Goal: Task Accomplishment & Management: Use online tool/utility

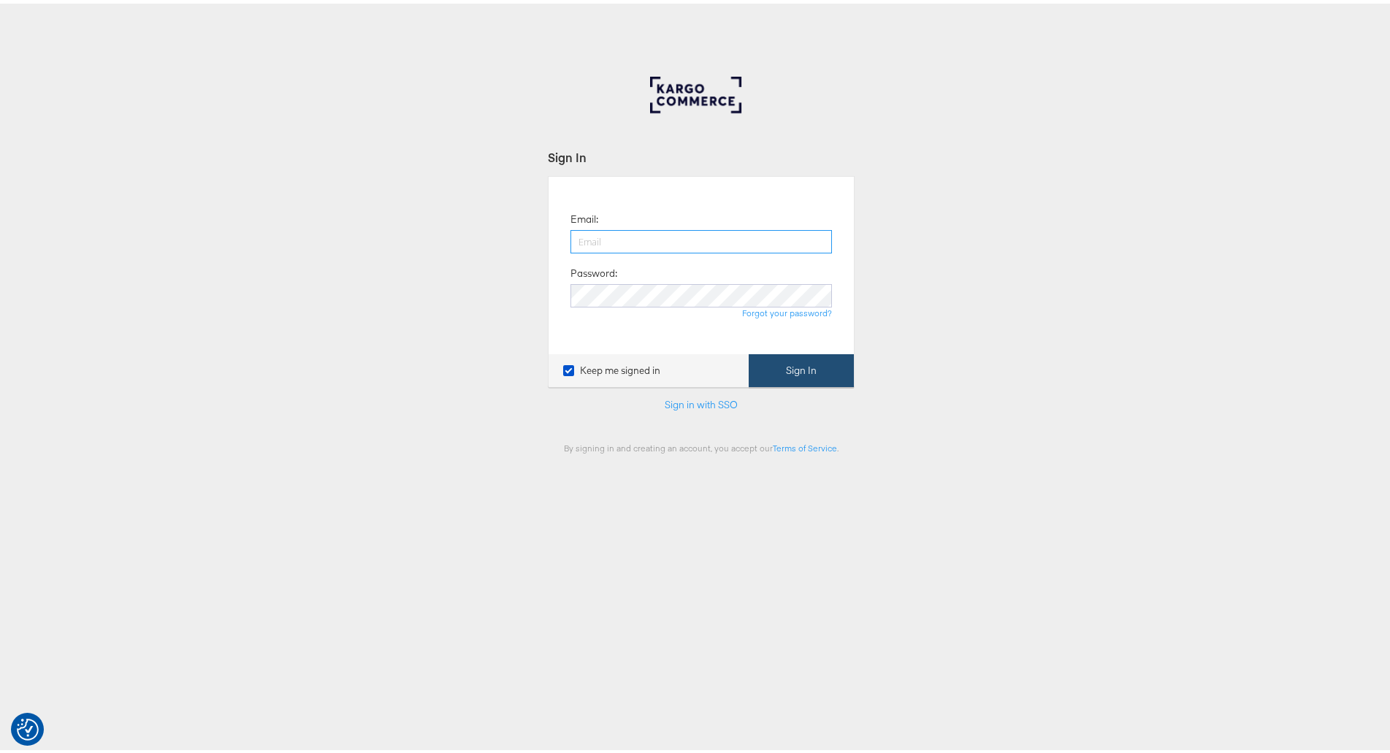
type input "kish.savani@ao.com"
click at [814, 379] on button "Sign In" at bounding box center [800, 366] width 105 height 33
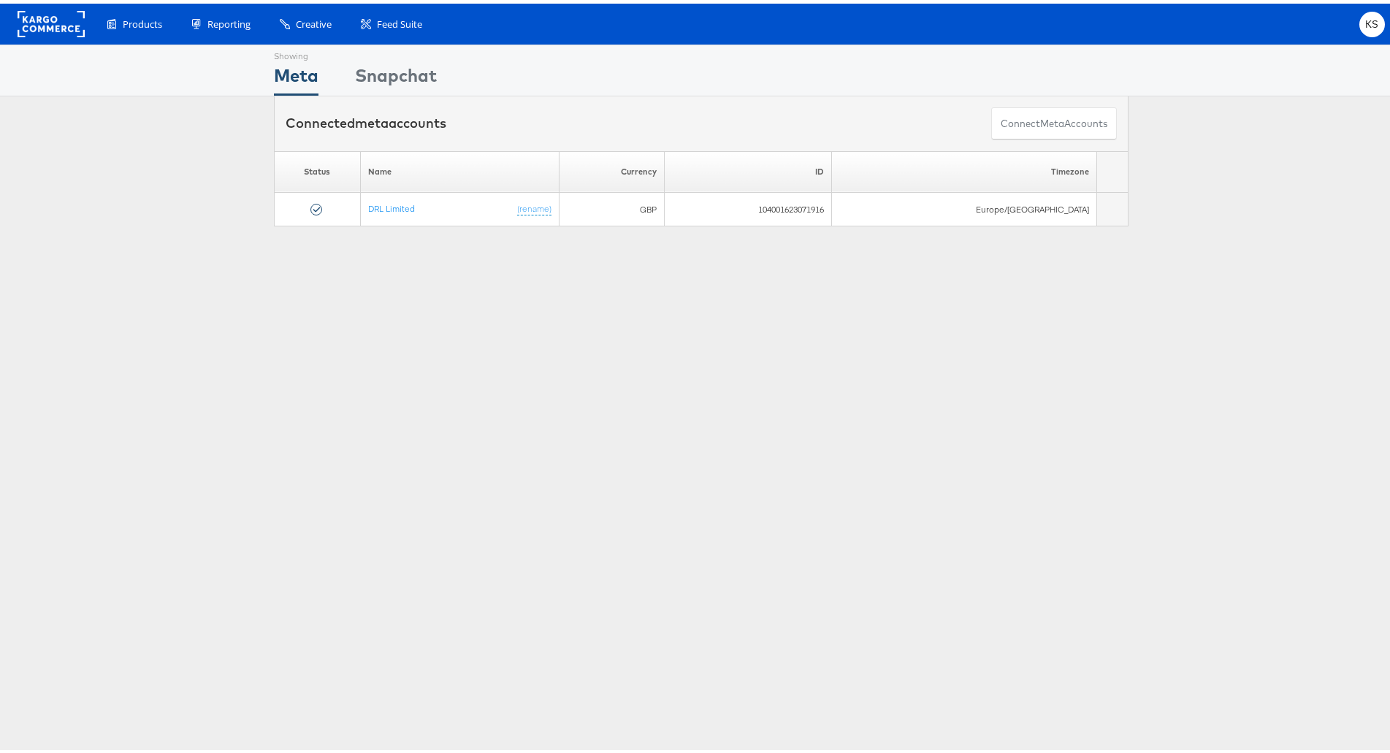
click at [573, 275] on div "Showing Meta Showing [GEOGRAPHIC_DATA] Connected meta accounts Connect meta Acc…" at bounding box center [701, 406] width 1402 height 730
drag, startPoint x: 497, startPoint y: 255, endPoint x: 321, endPoint y: 326, distance: 189.7
click at [321, 326] on div "Showing Meta Showing [GEOGRAPHIC_DATA] Connected meta accounts Connect meta Acc…" at bounding box center [701, 406] width 1402 height 730
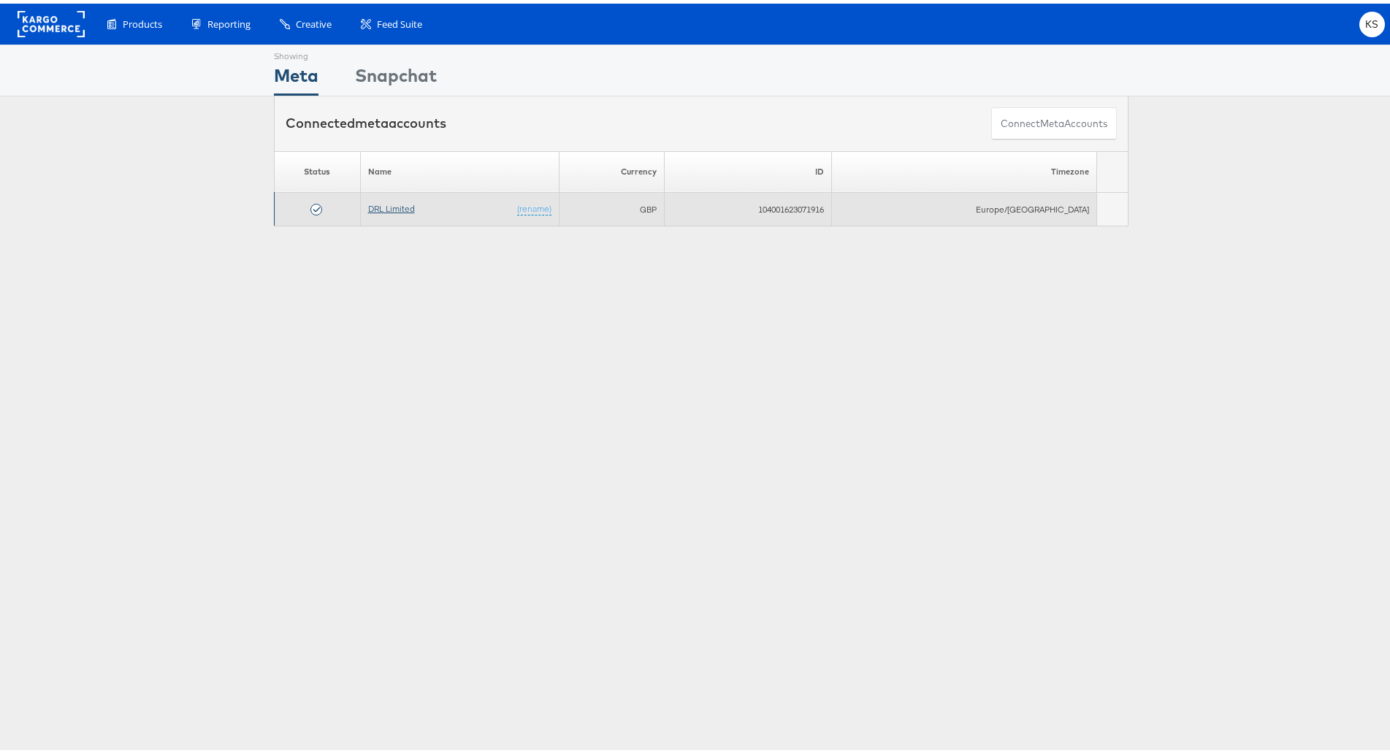
click at [413, 208] on link "DRL Limited" at bounding box center [391, 204] width 47 height 11
click at [396, 205] on link "DRL Limited" at bounding box center [391, 204] width 47 height 11
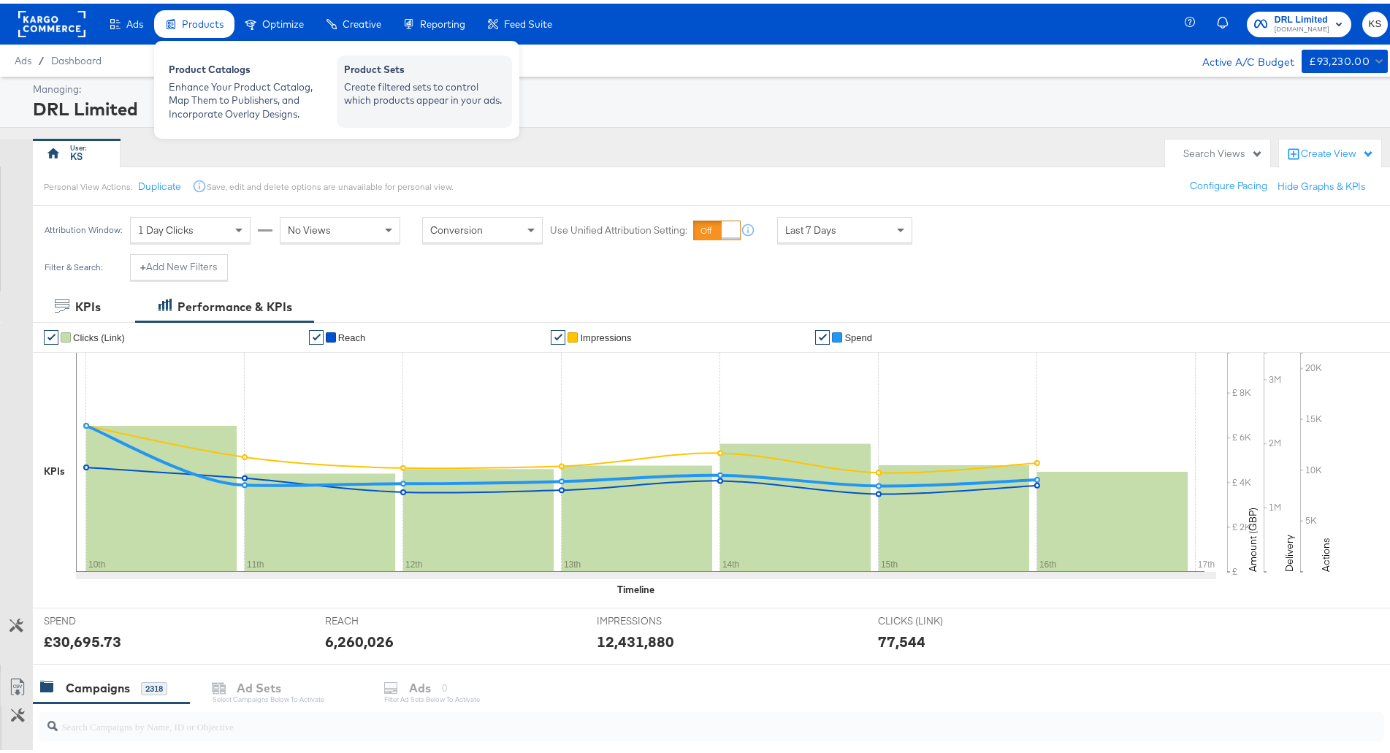
click at [372, 70] on div "Product Sets" at bounding box center [424, 68] width 161 height 18
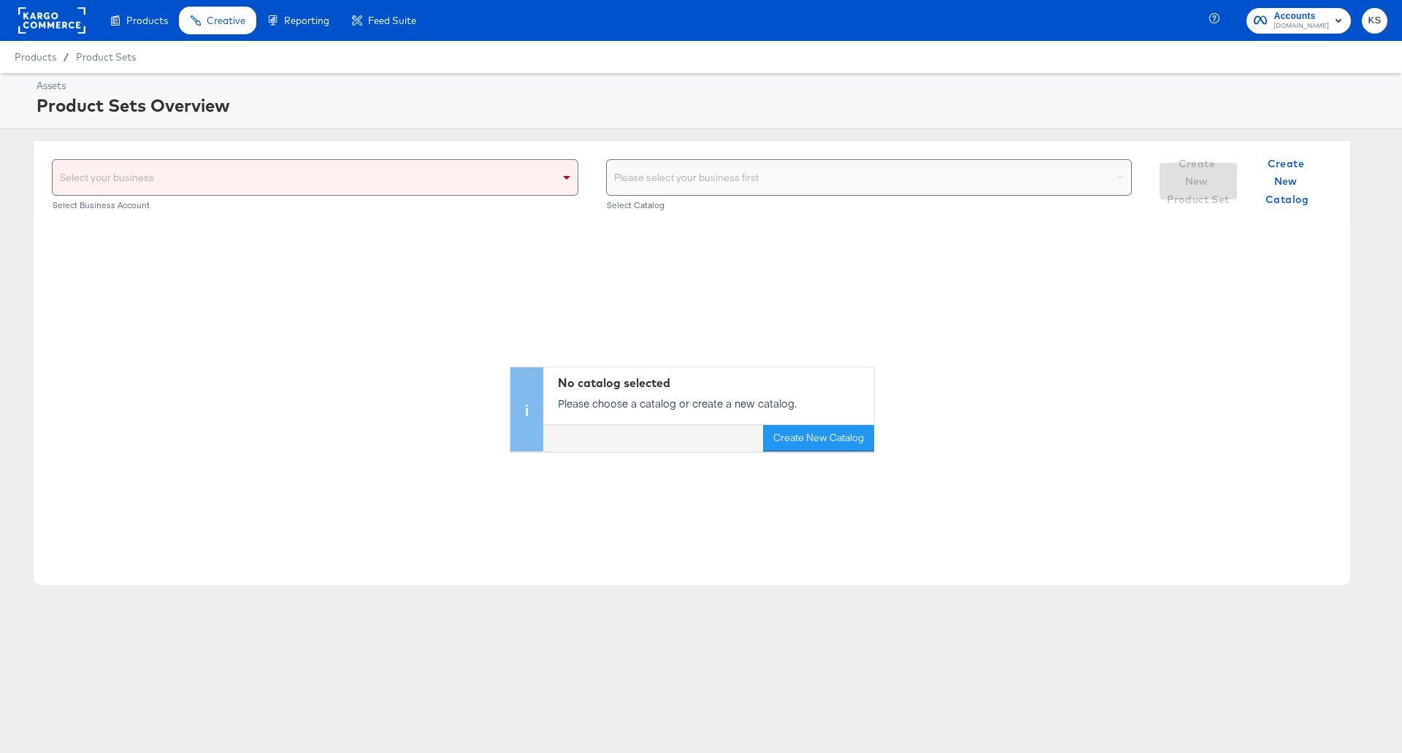
click at [429, 194] on div "Select your business" at bounding box center [315, 177] width 525 height 35
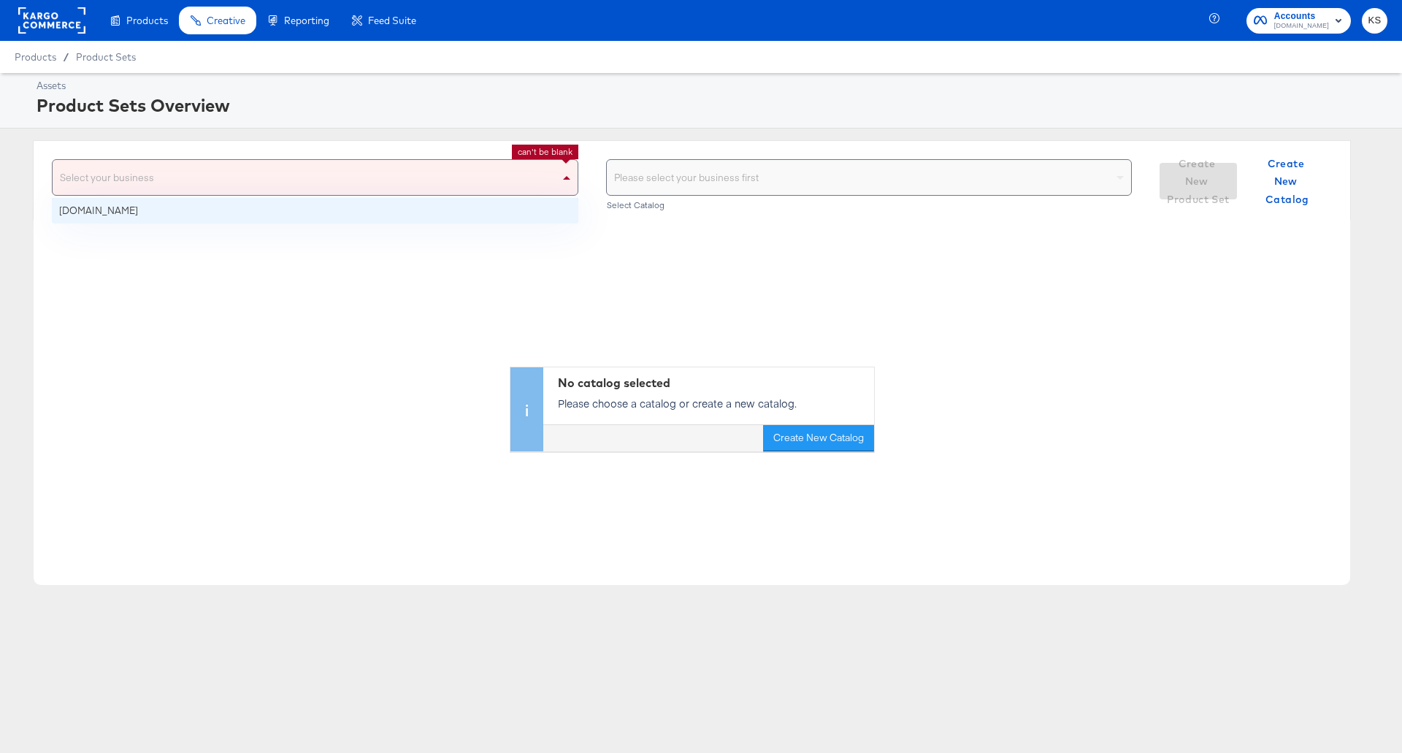
click at [564, 177] on span at bounding box center [566, 178] width 7 height 4
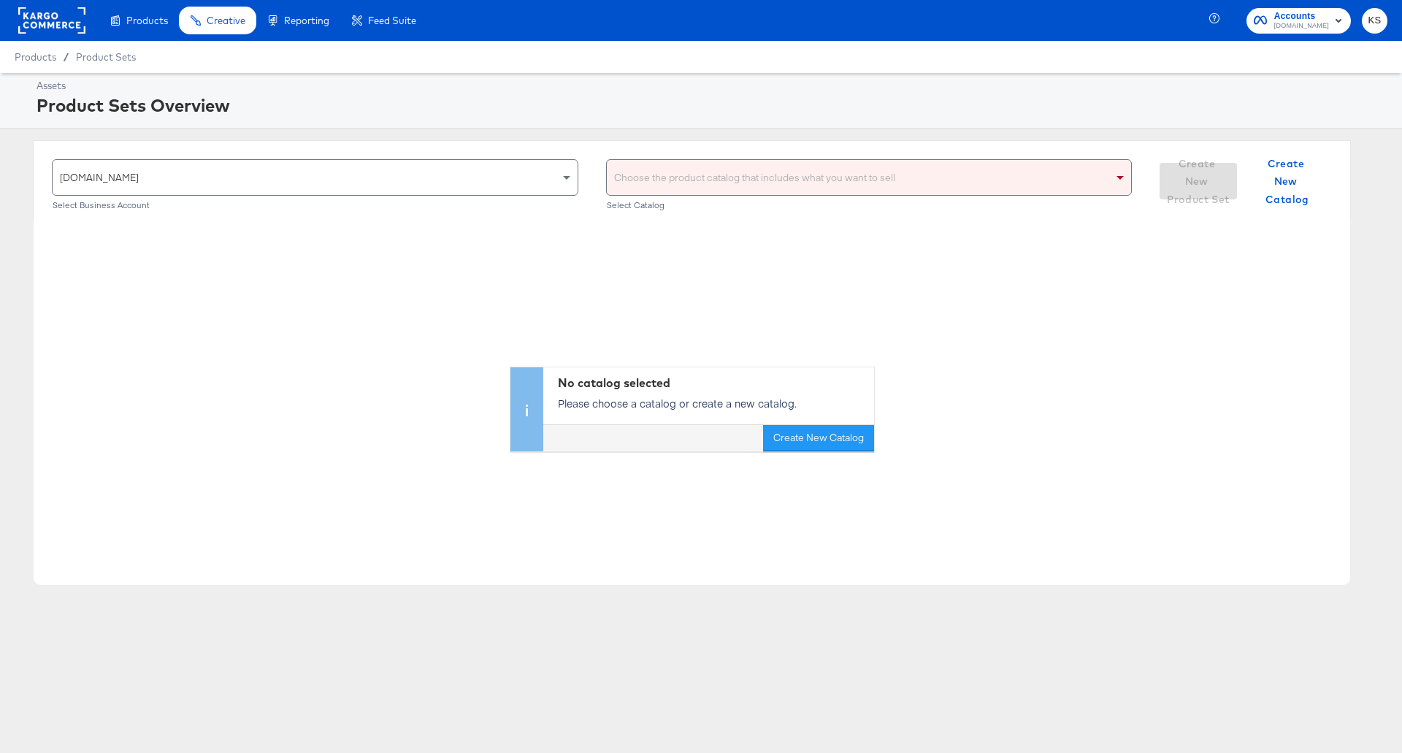
click at [927, 188] on div "Choose the product catalog that includes what you want to sell" at bounding box center [869, 177] width 525 height 35
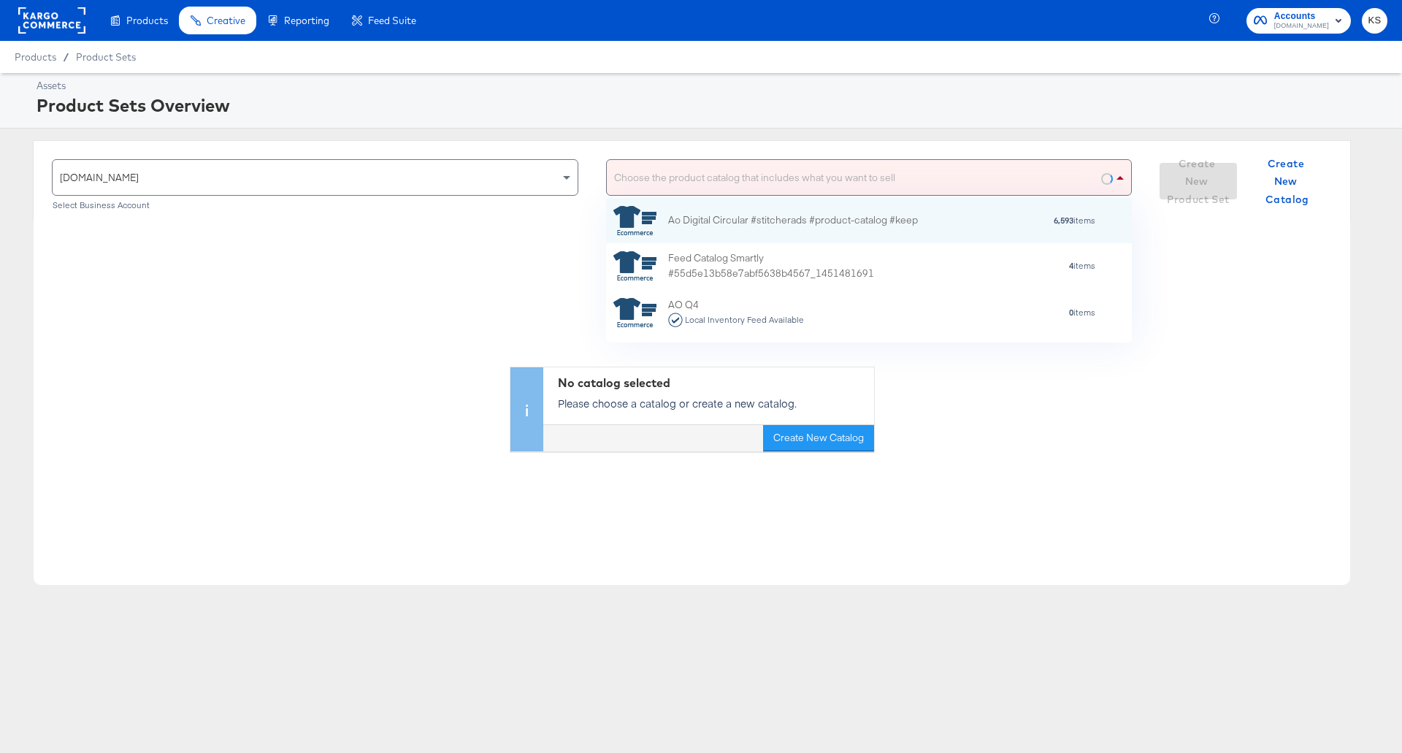
scroll to position [132, 513]
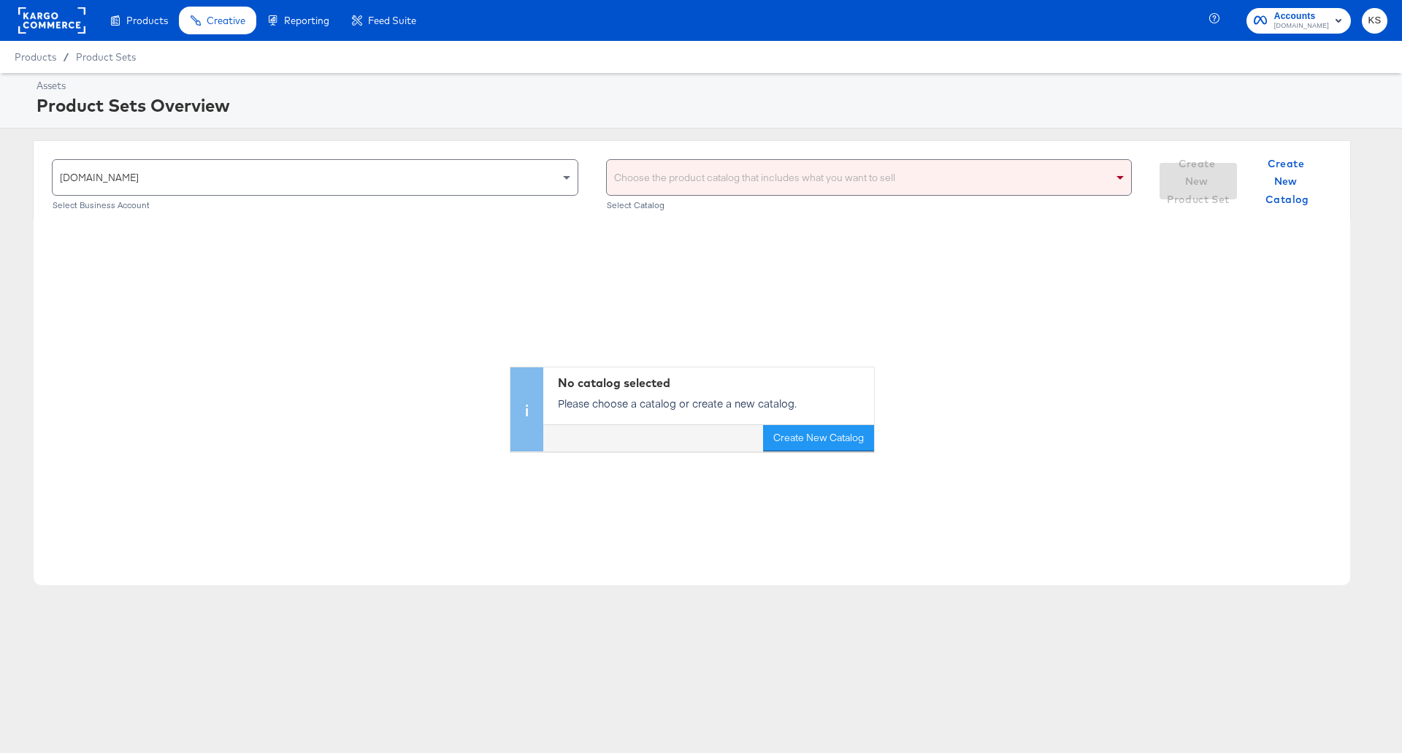
click at [724, 171] on div "Choose the product catalog that includes what you want to sell" at bounding box center [869, 177] width 525 height 35
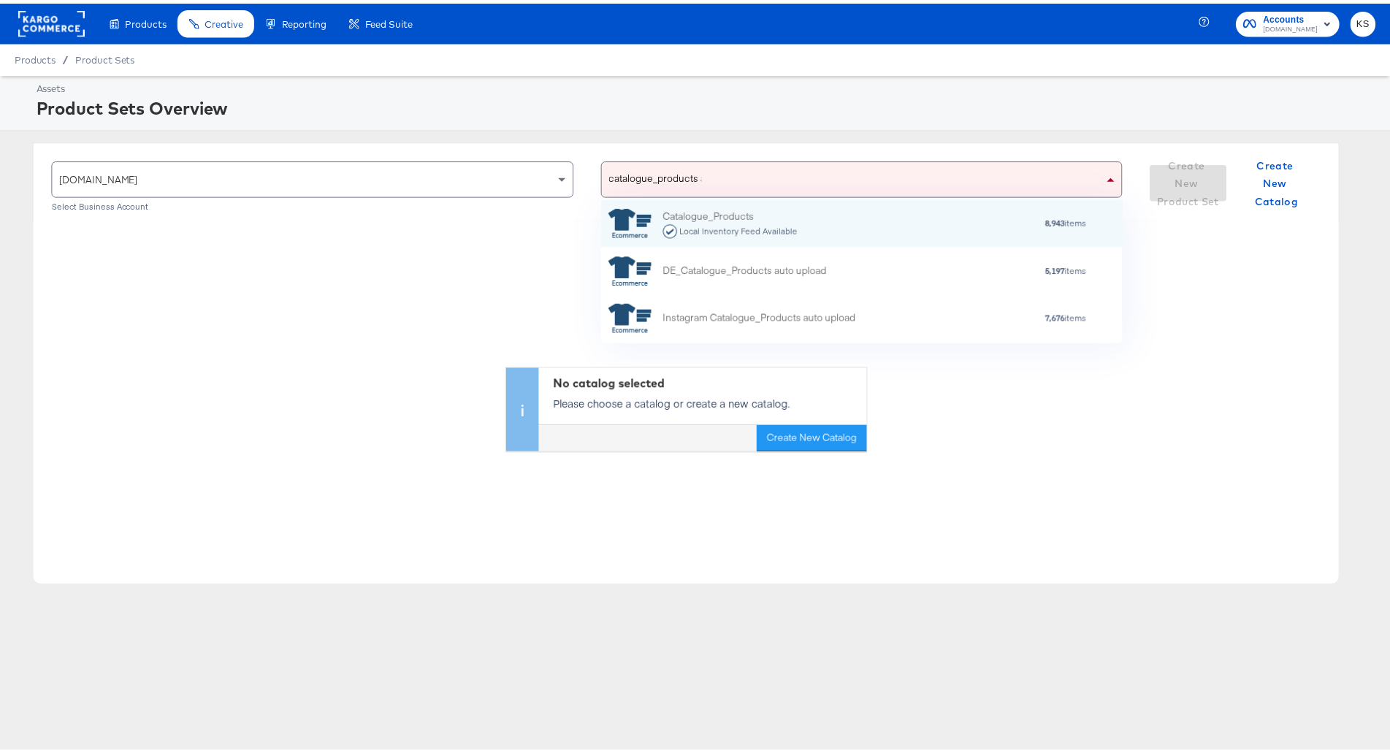
scroll to position [130, 513]
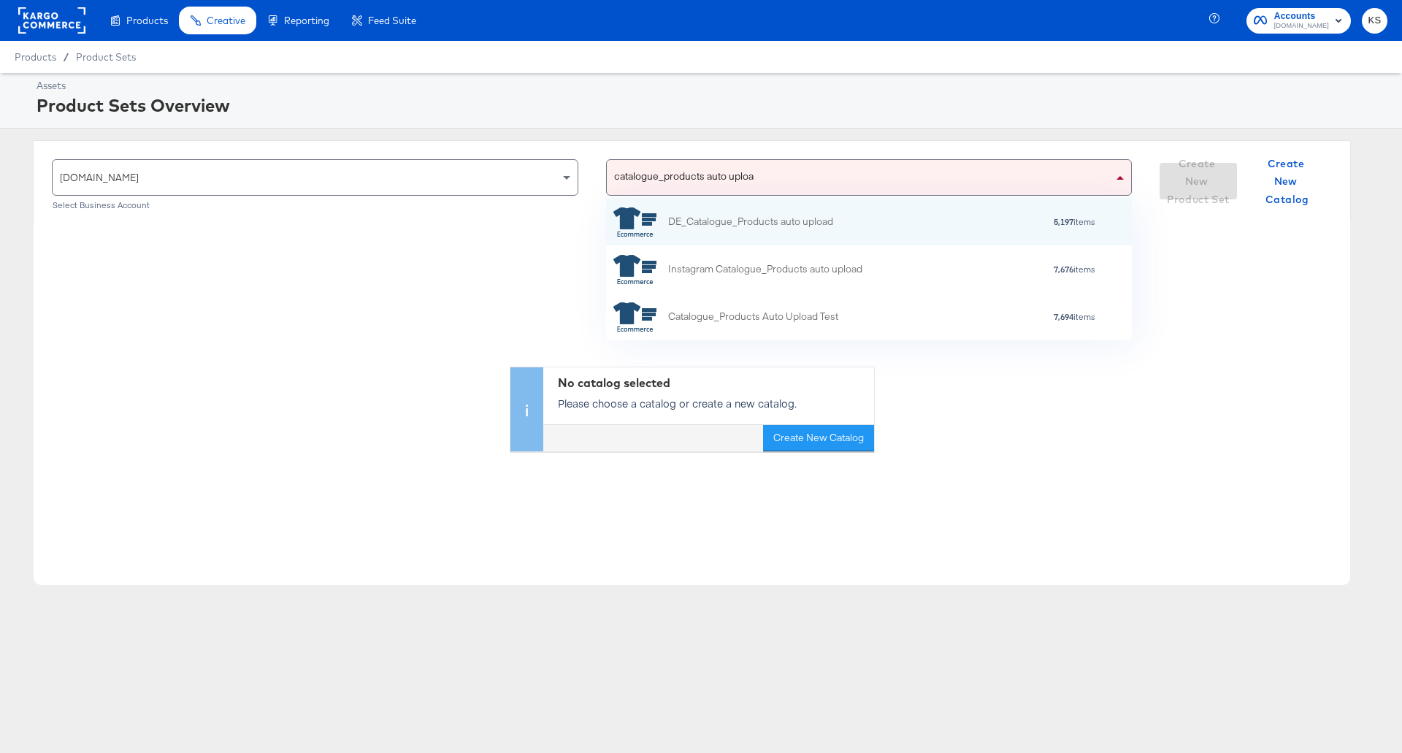
type input "catalogue_products auto upload"
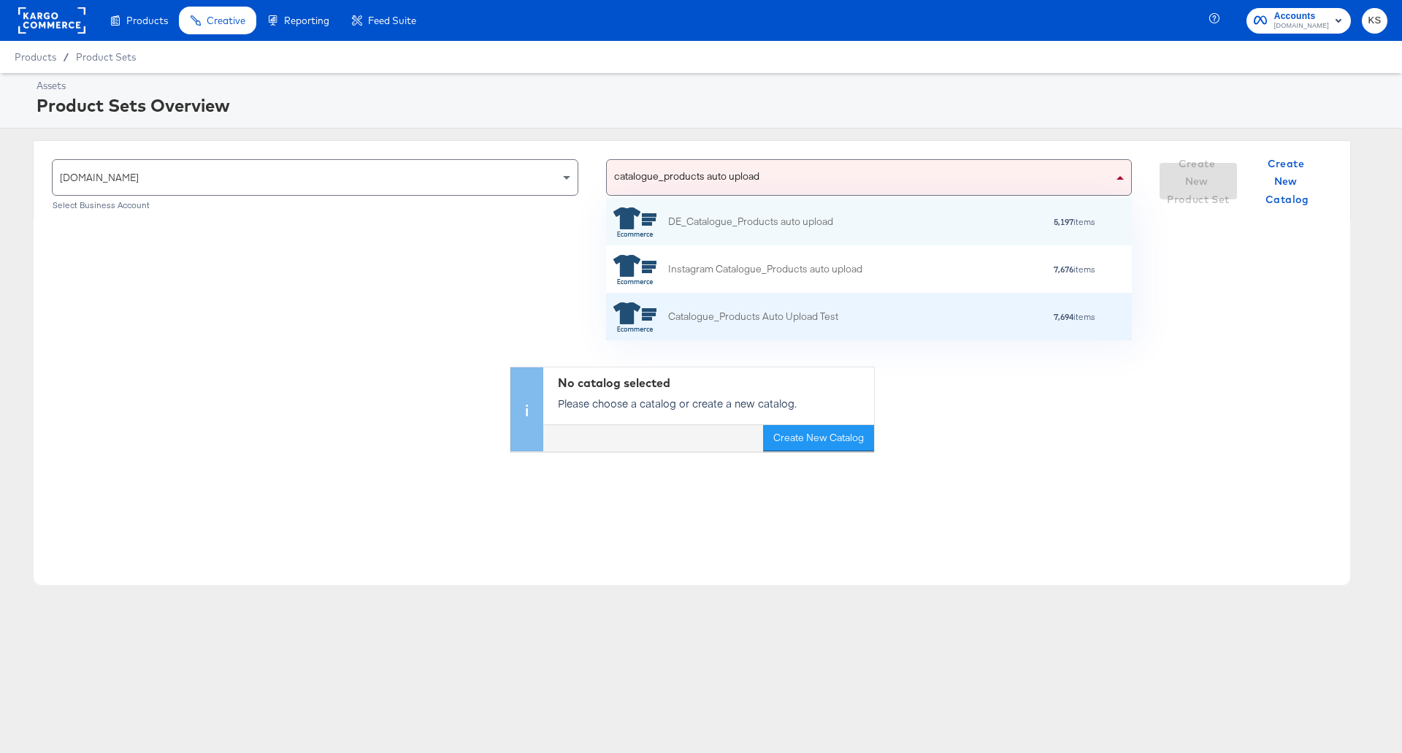
click at [803, 315] on div "Catalogue_Products Auto Upload Test" at bounding box center [753, 316] width 170 height 15
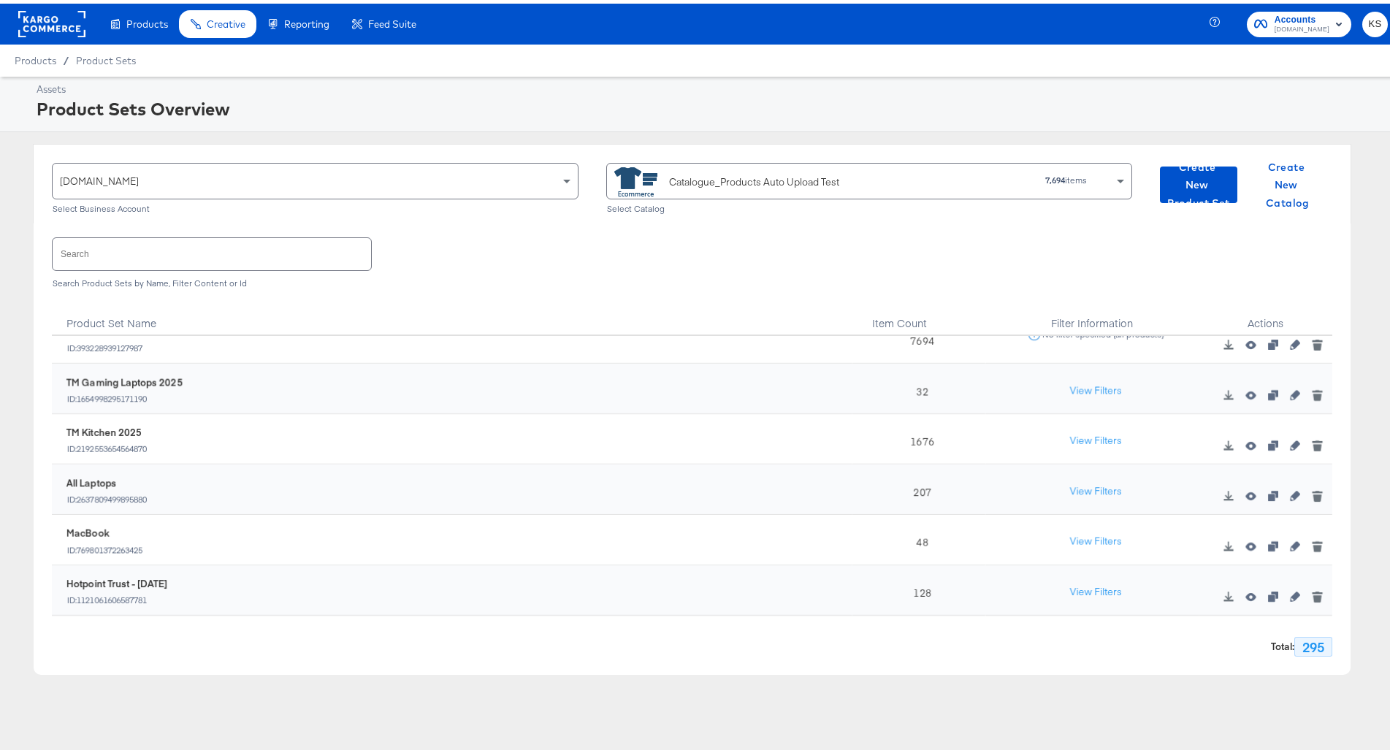
scroll to position [0, 0]
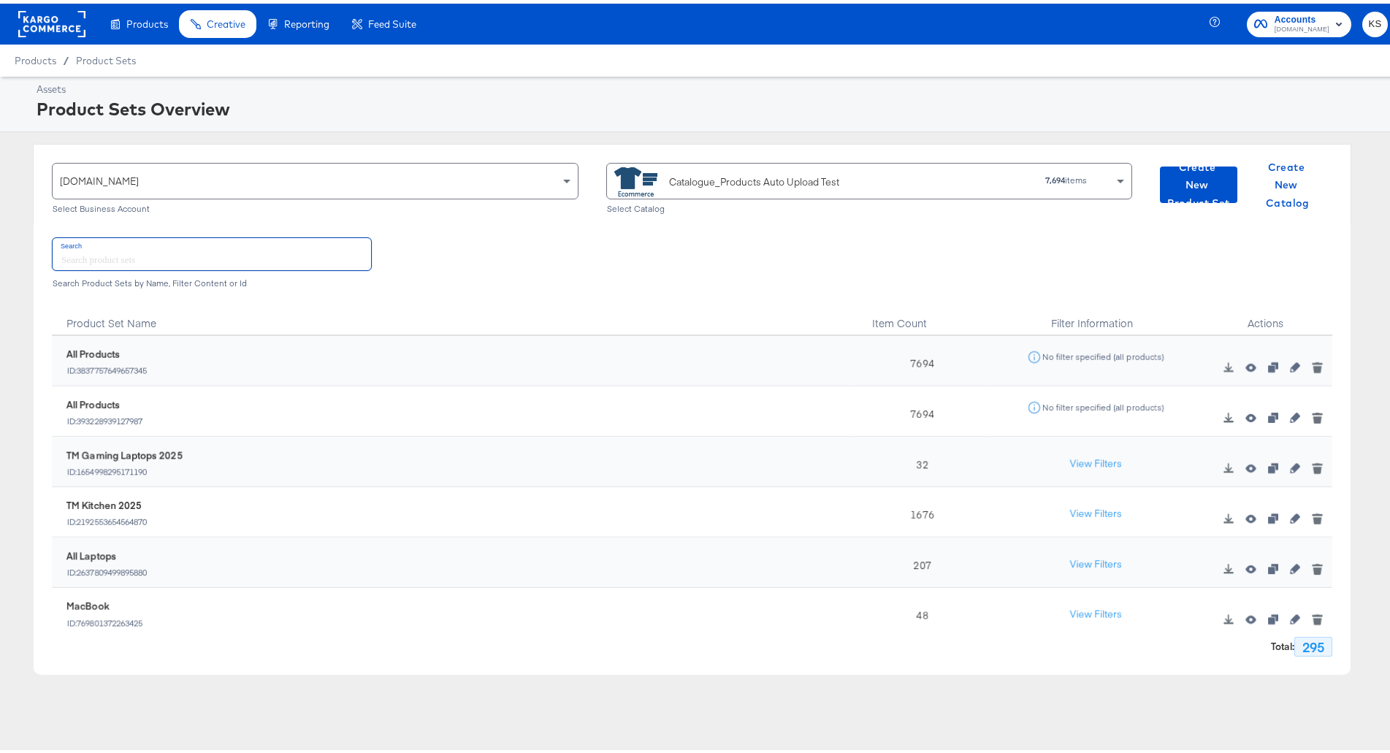
click at [286, 265] on input "text" at bounding box center [212, 249] width 318 height 31
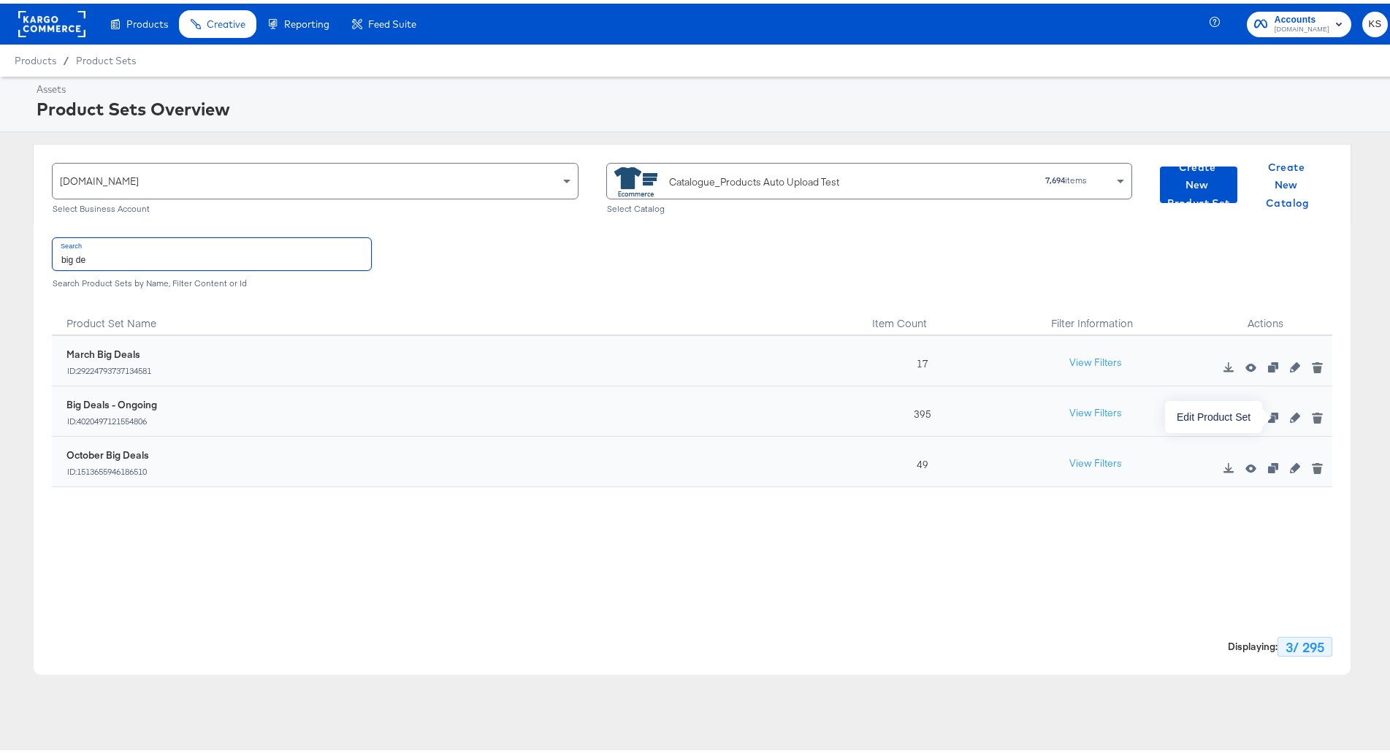
type input "big de"
click at [1290, 415] on icon "button" at bounding box center [1295, 414] width 10 height 10
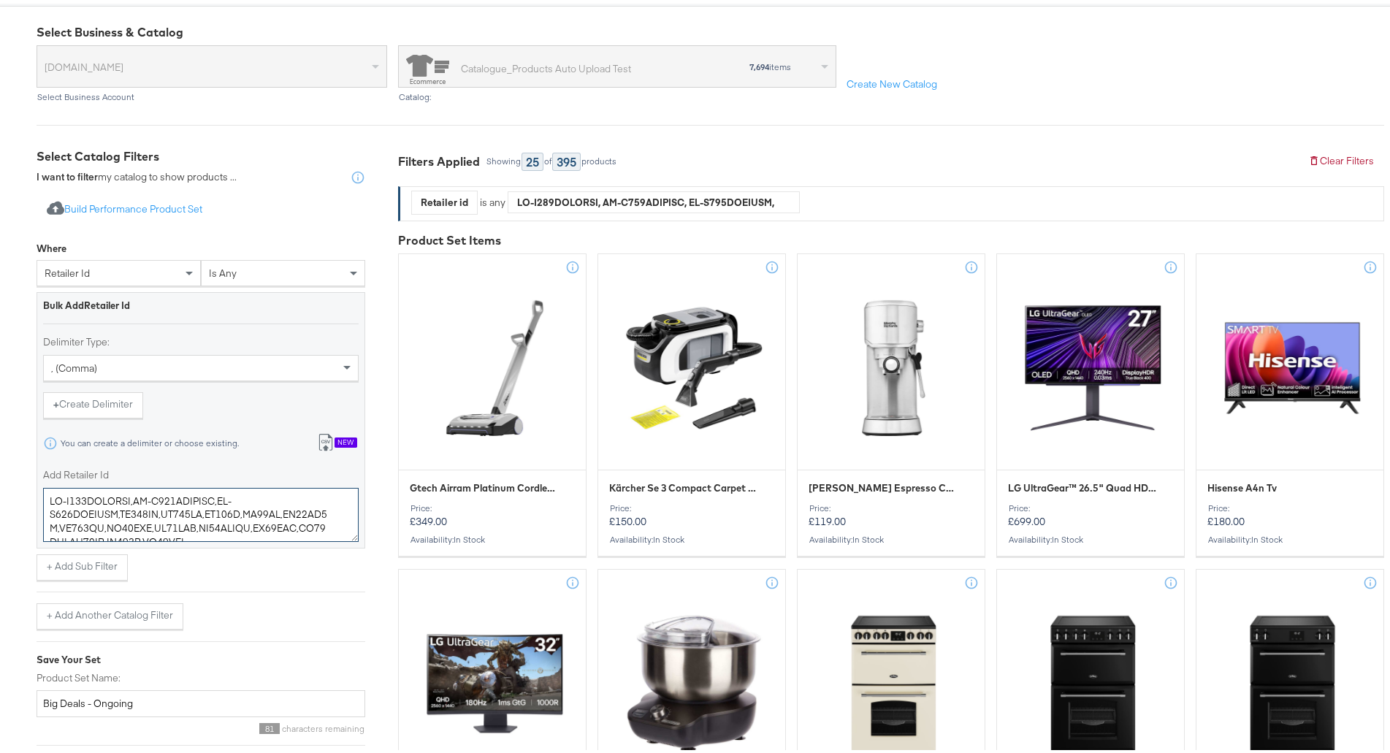
drag, startPoint x: 179, startPoint y: 531, endPoint x: -96, endPoint y: 330, distance: 340.7
click at [0, 330] on html "Products Creative Reporting Feed Suite Accounts ao.com KS Products / Product Se…" at bounding box center [701, 230] width 1402 height 753
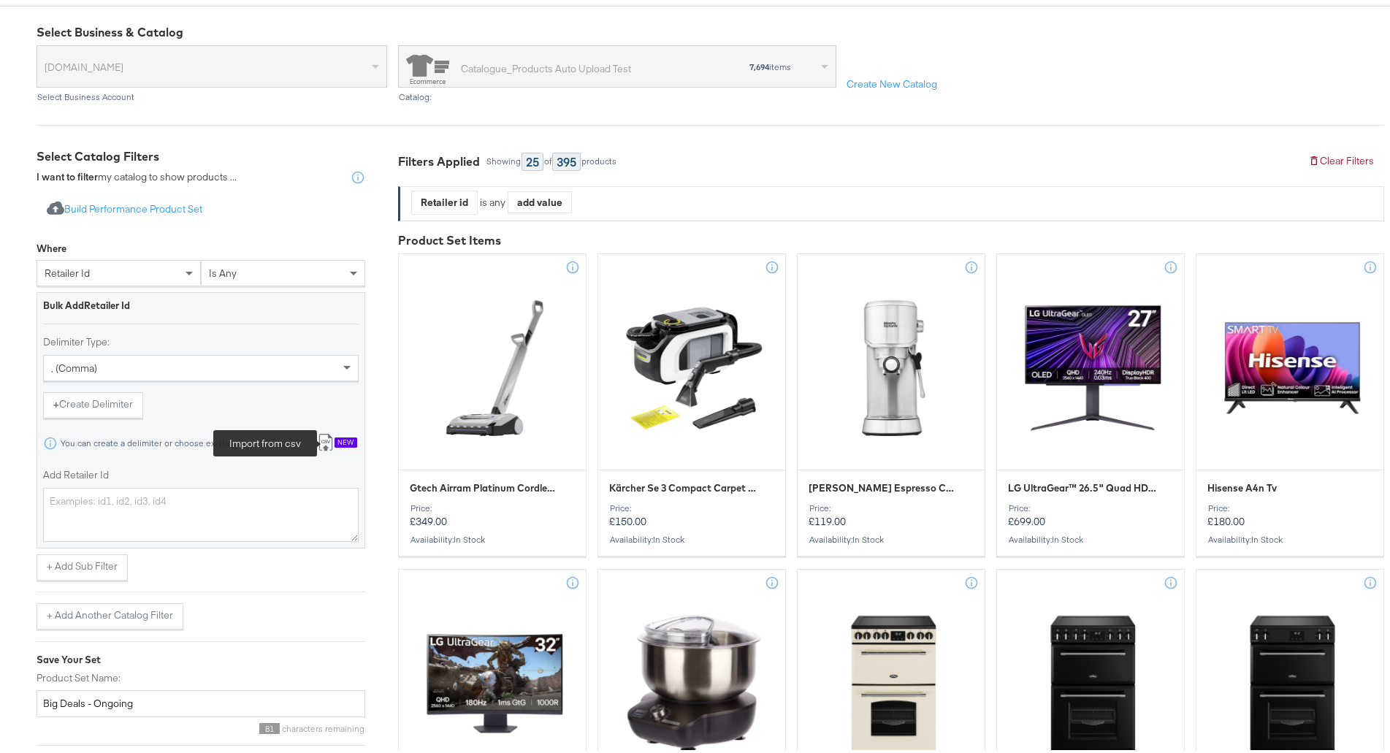
click at [334, 447] on button "Import from csv New" at bounding box center [337, 439] width 61 height 27
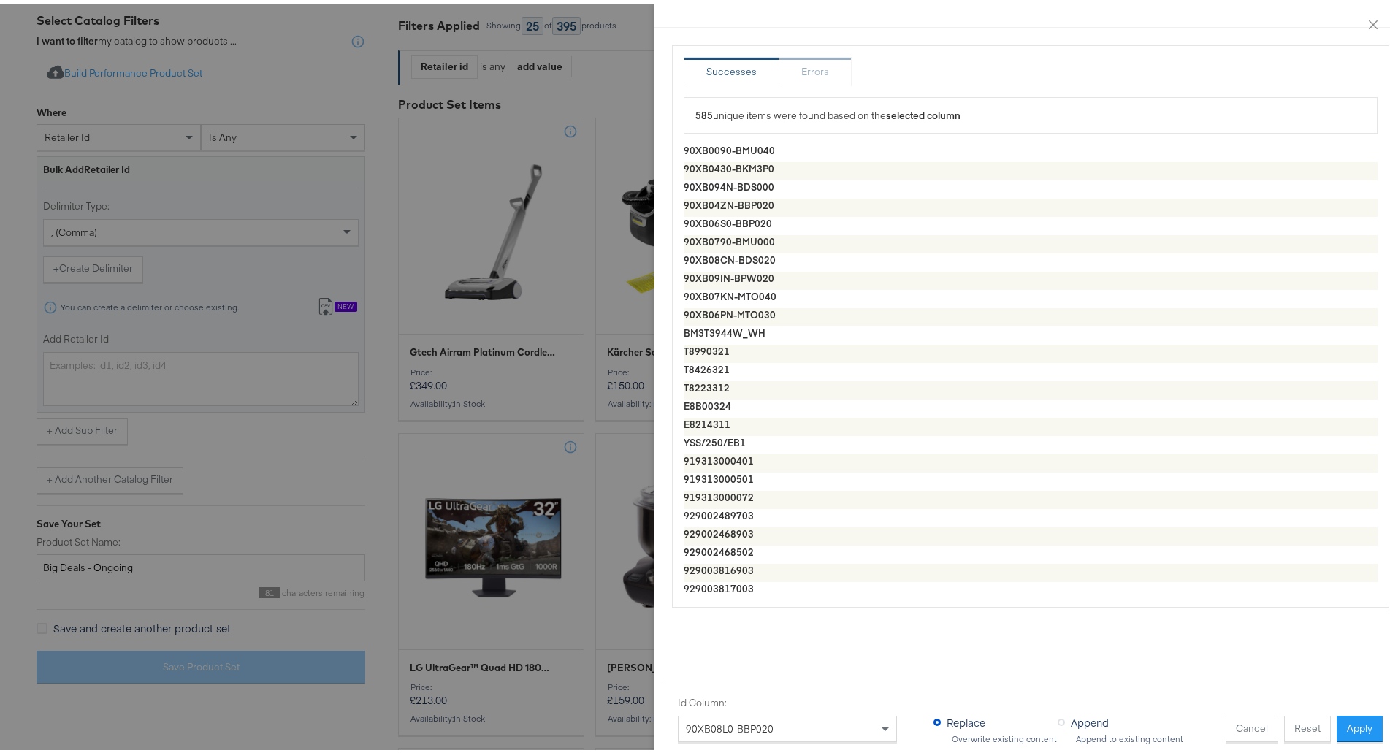
scroll to position [292, 0]
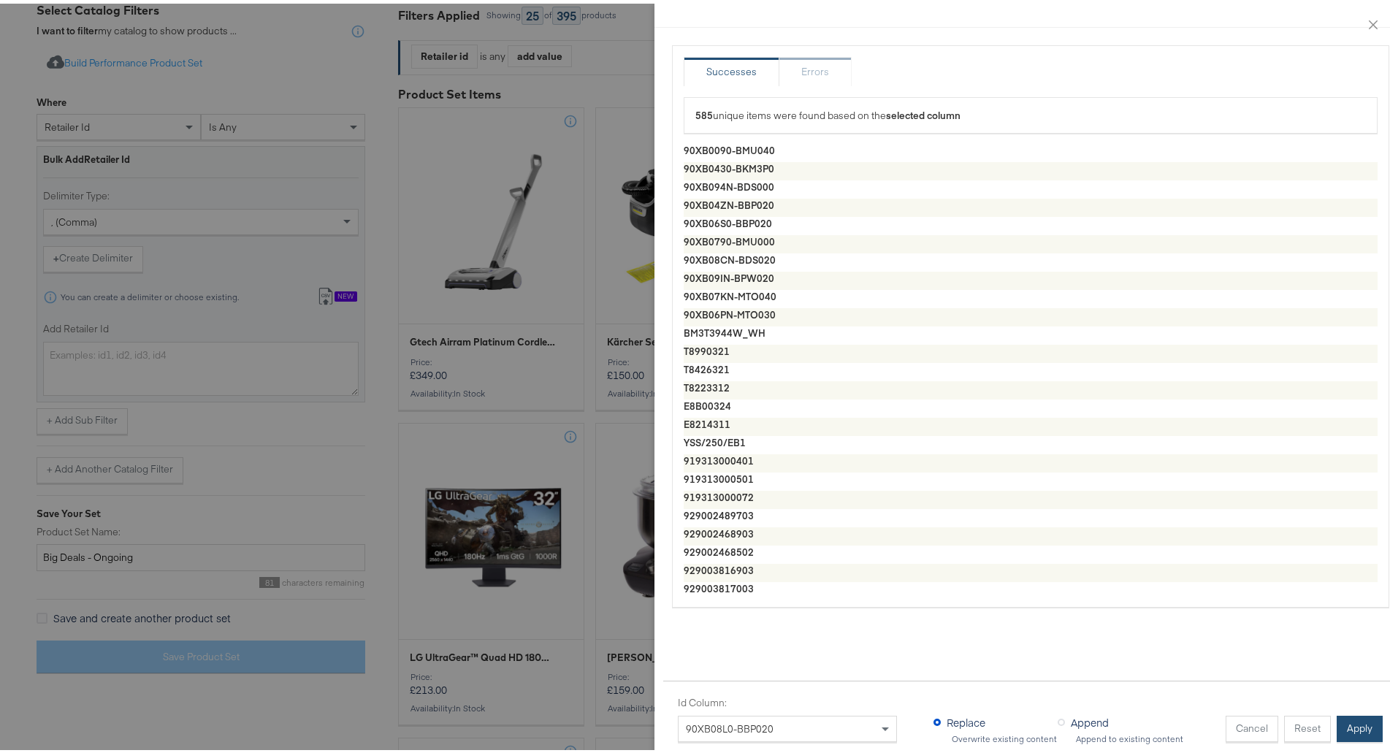
click at [1337, 716] on button "Apply" at bounding box center [1359, 725] width 46 height 26
type textarea "90XB0090-BMU040,90XB0430-BKM3P0,90XB094N-BDS000,90XB04ZN-BBP020,90XB06S0-BBP020…"
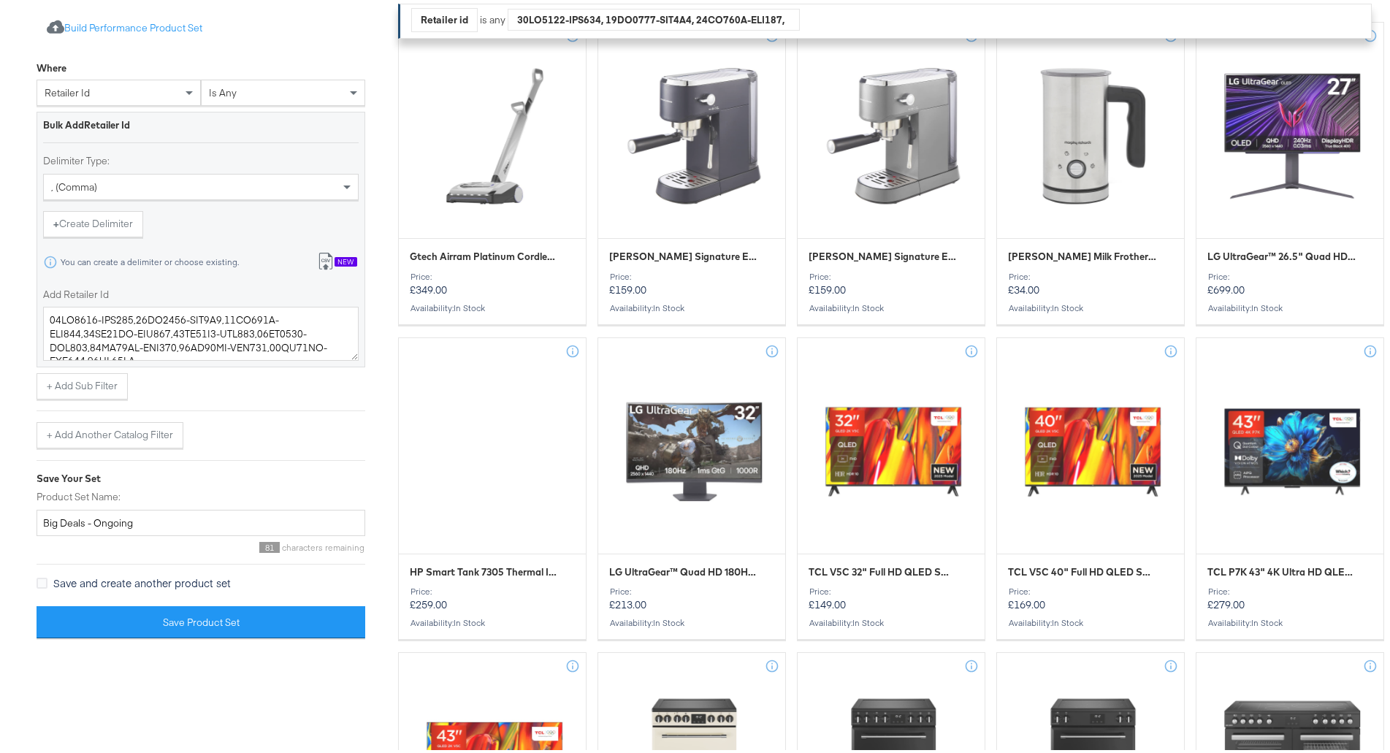
scroll to position [591, 0]
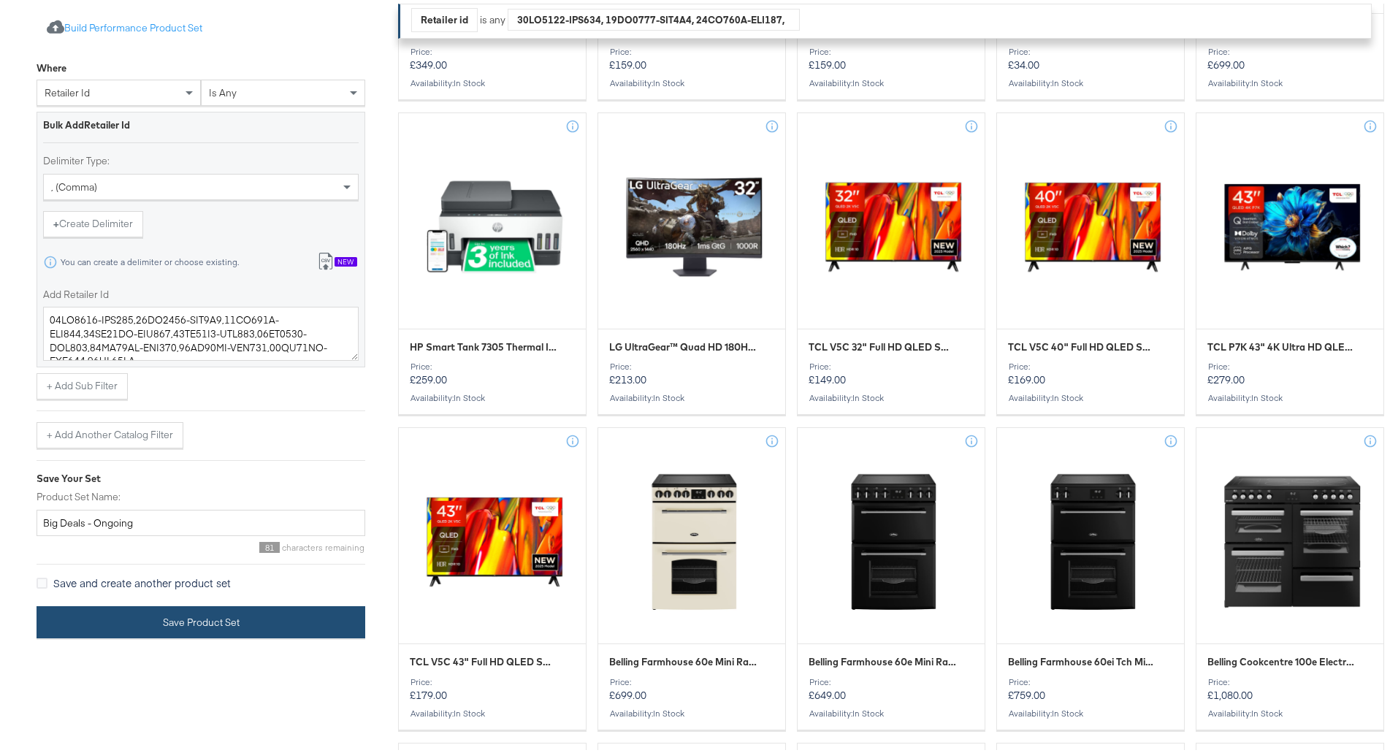
click at [183, 624] on button "Save Product Set" at bounding box center [201, 618] width 329 height 33
